Goal: Find specific page/section: Find specific page/section

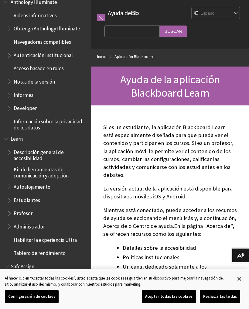
scroll to position [326, 0]
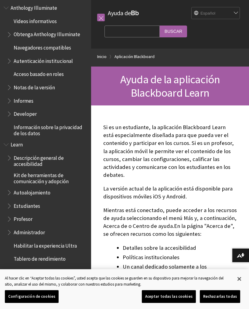
click at [12, 3] on span "Anthology Illuminate" at bounding box center [34, 7] width 46 height 8
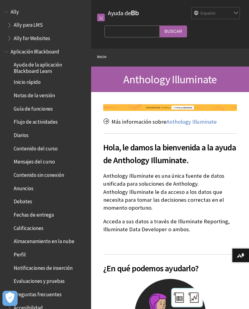
click at [100, 21] on link at bounding box center [101, 18] width 8 height 8
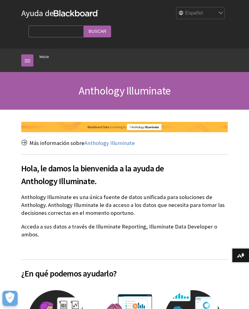
click at [99, 18] on link "Ayuda de Blackboard" at bounding box center [59, 13] width 77 height 11
